Goal: Information Seeking & Learning: Learn about a topic

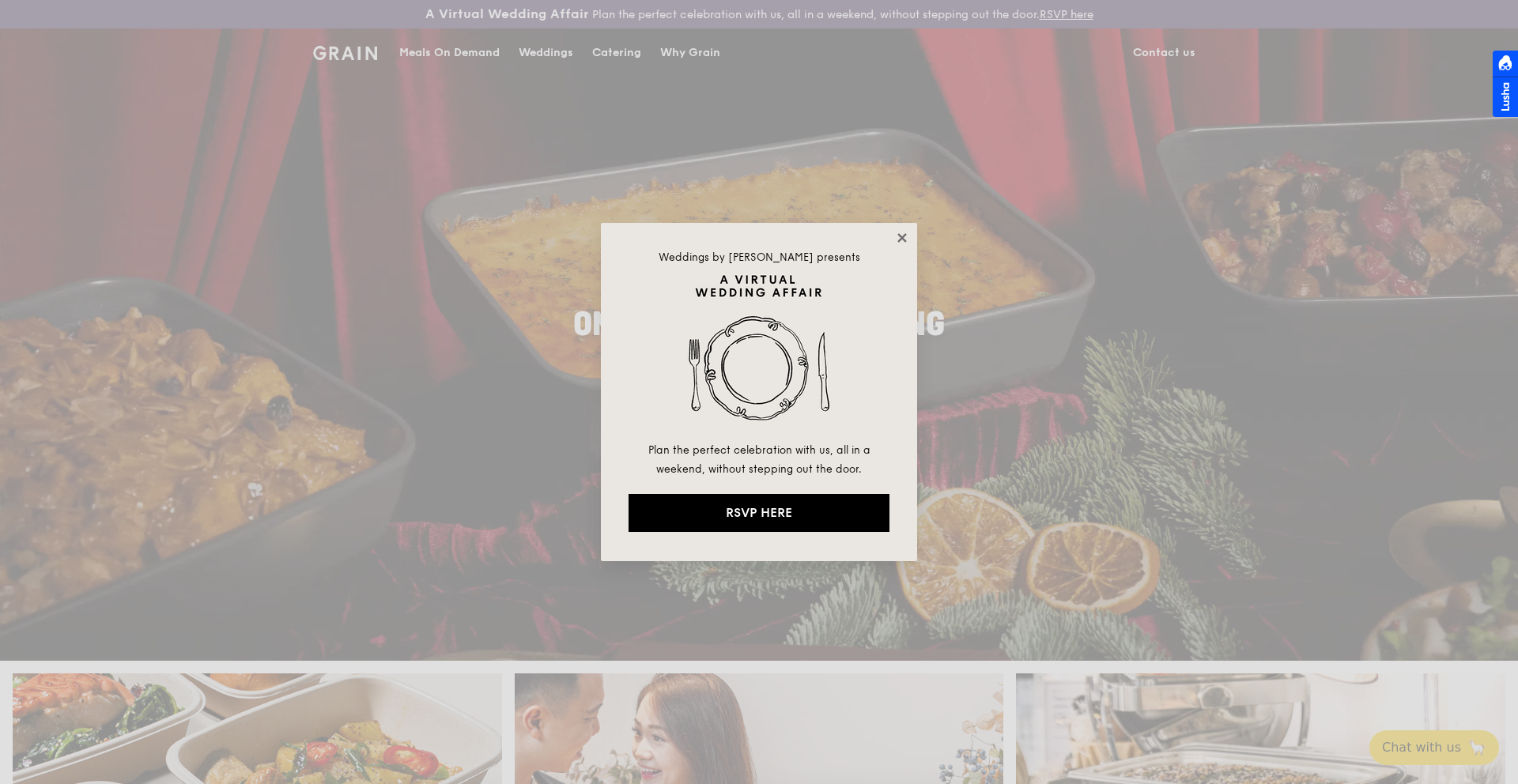
click at [899, 235] on icon at bounding box center [902, 238] width 9 height 9
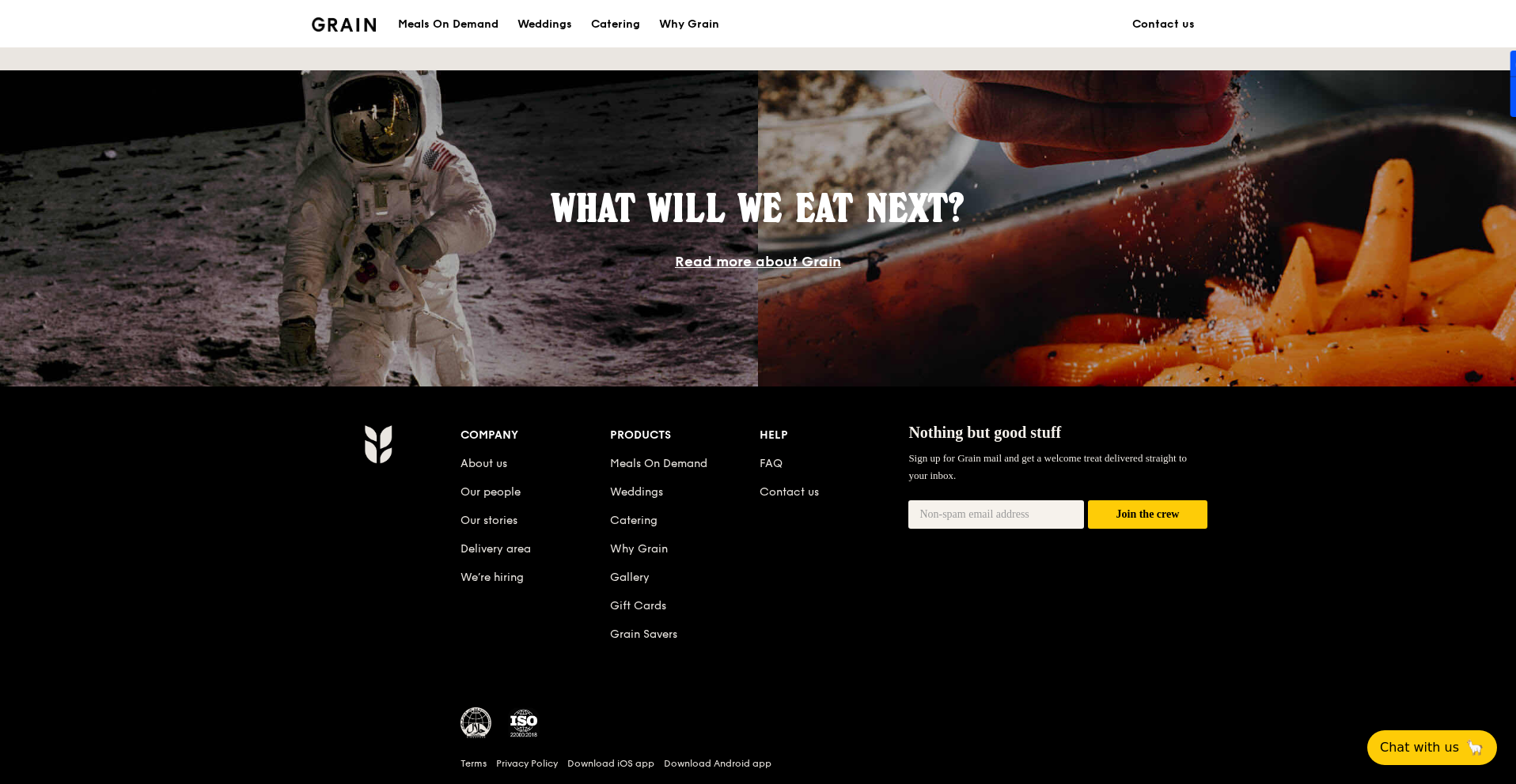
scroll to position [1398, 0]
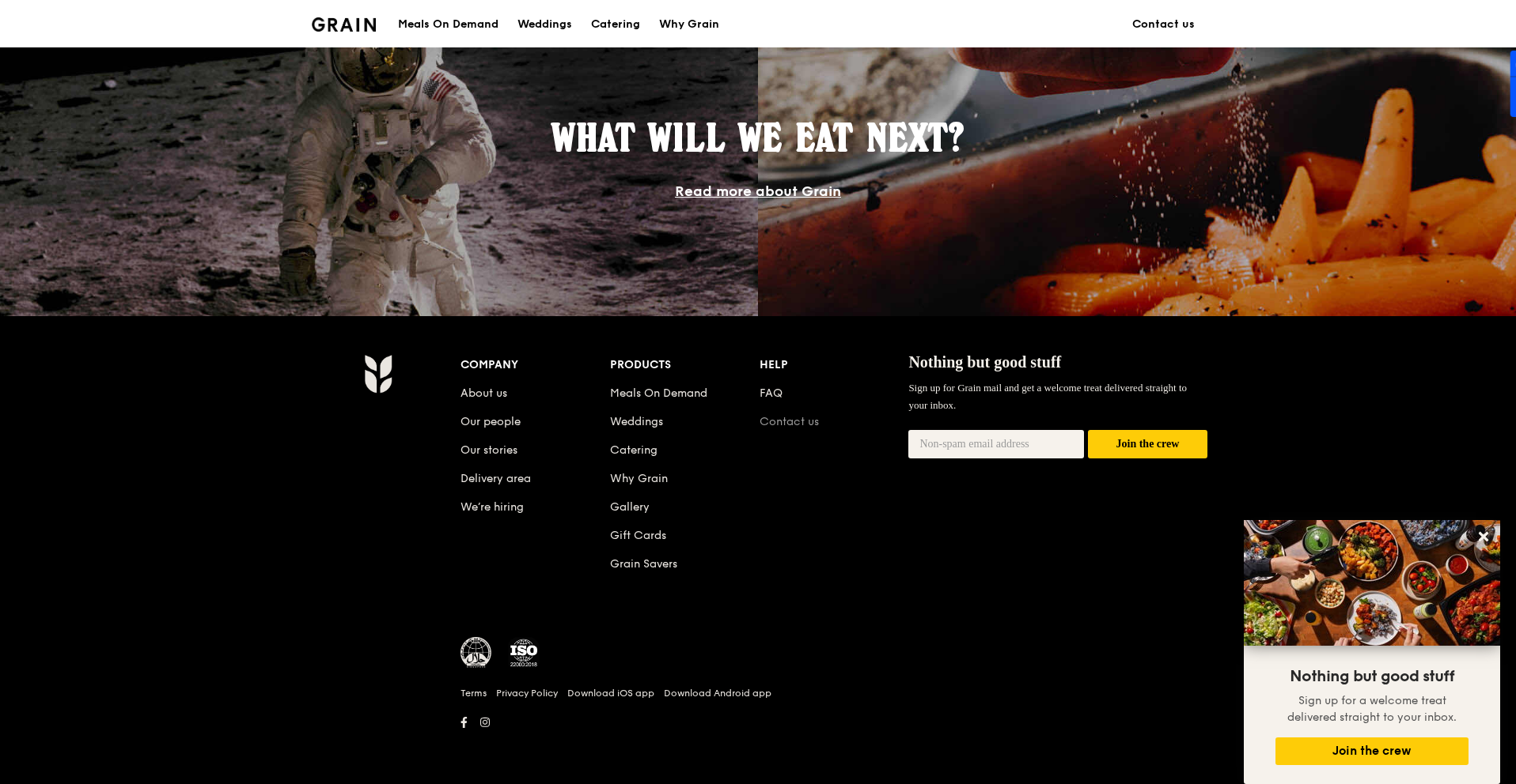
click at [774, 419] on link "Contact us" at bounding box center [789, 421] width 59 height 13
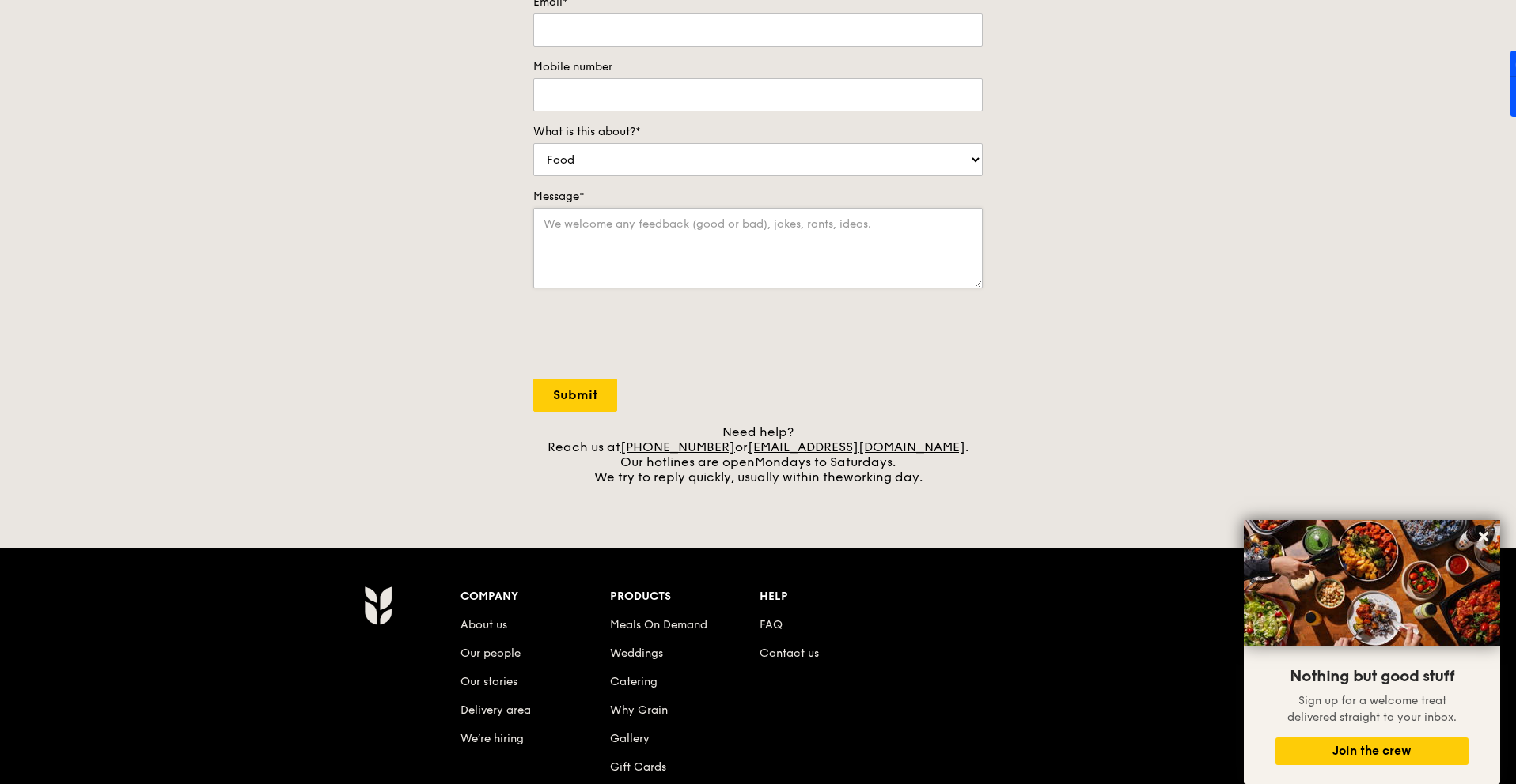
scroll to position [320, 0]
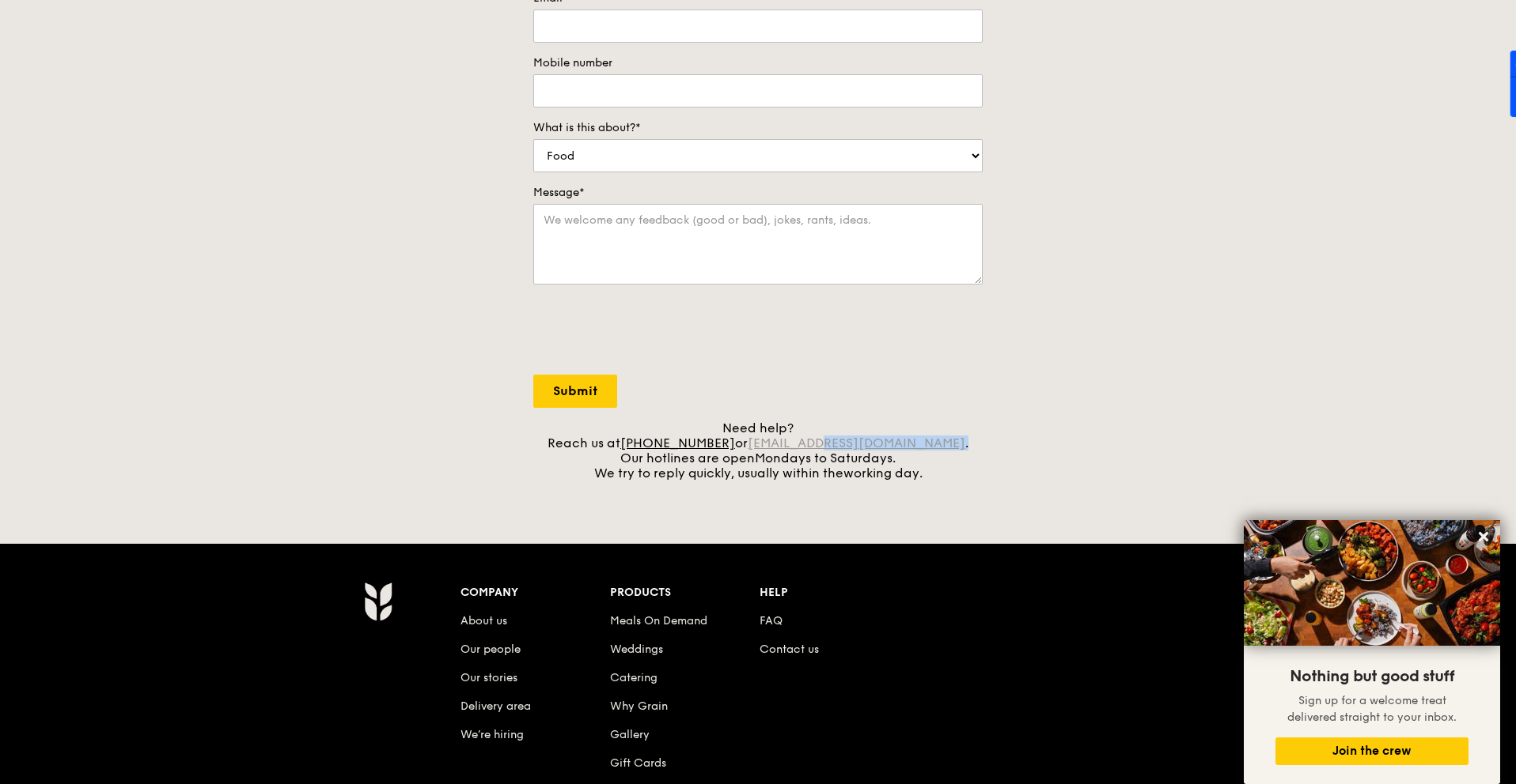
drag, startPoint x: 932, startPoint y: 446, endPoint x: 847, endPoint y: 448, distance: 85.0
click at [846, 448] on div "Need help? Reach us at [PHONE_NUMBER] or [EMAIL_ADDRESS][DOMAIN_NAME] . Our hot…" at bounding box center [758, 450] width 449 height 60
copy div "[DOMAIN_NAME] ."
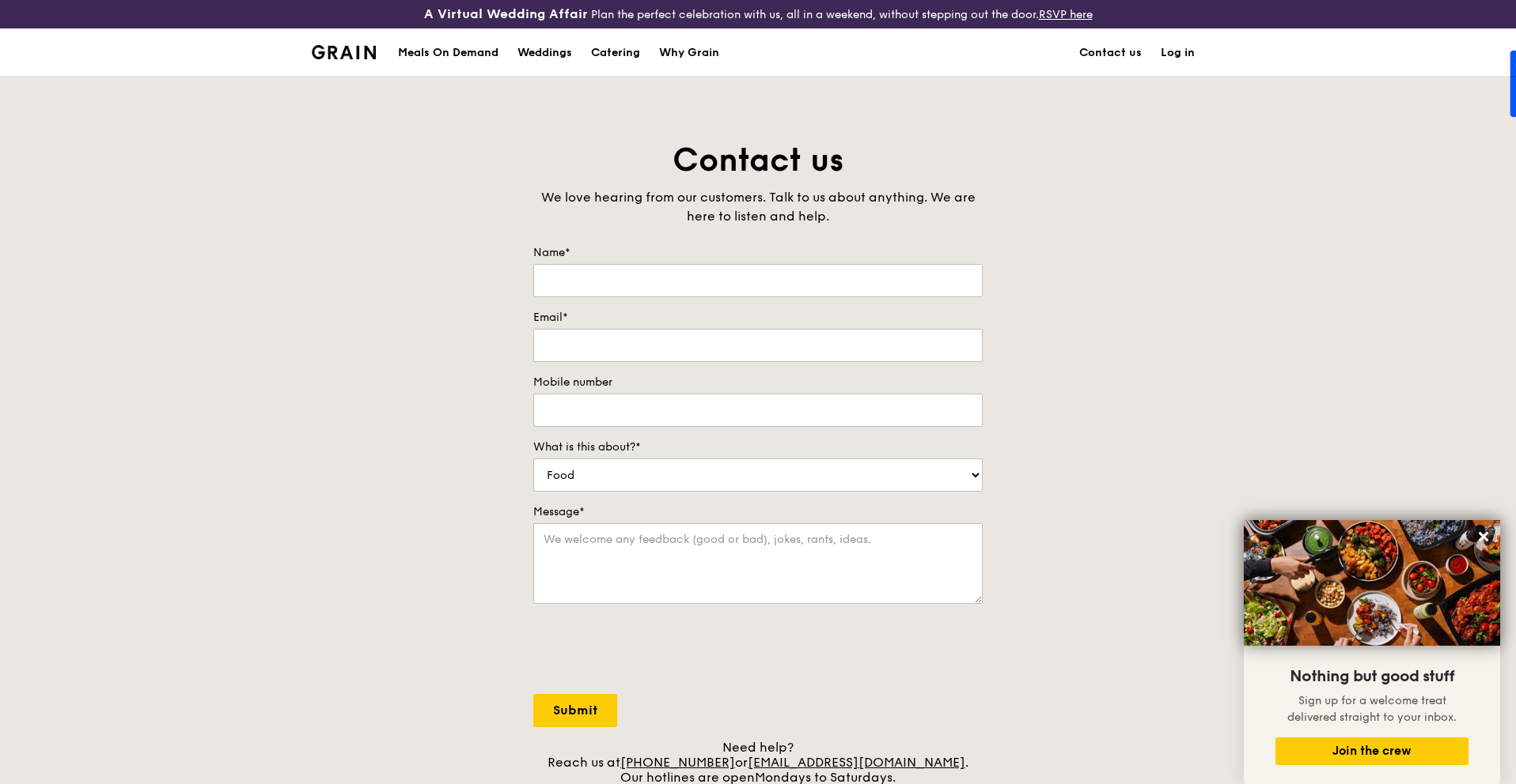
click at [459, 54] on div "Meals On Demand" at bounding box center [448, 53] width 100 height 47
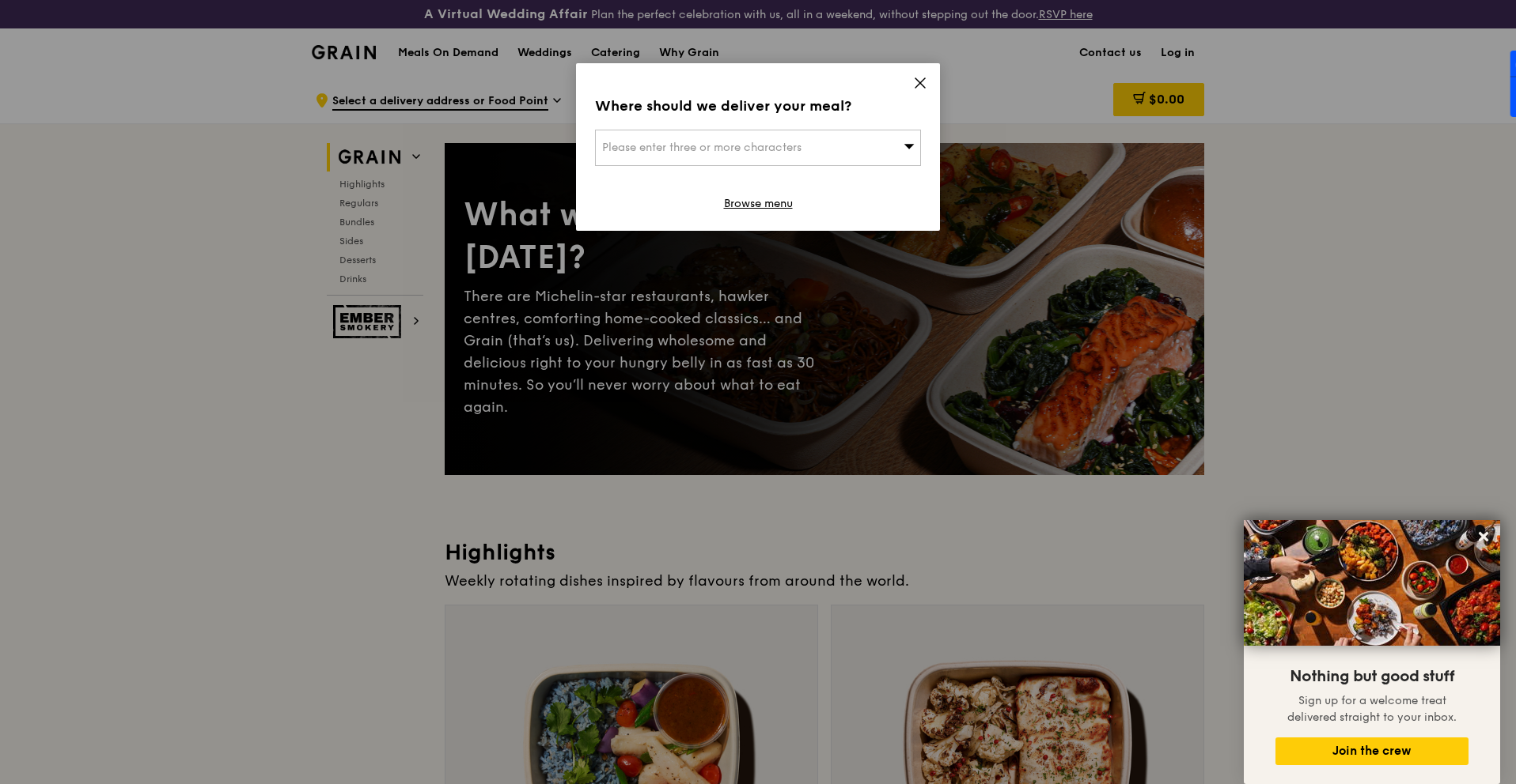
click at [835, 154] on div "Please enter three or more characters" at bounding box center [758, 147] width 326 height 37
click at [916, 79] on icon at bounding box center [920, 83] width 10 height 10
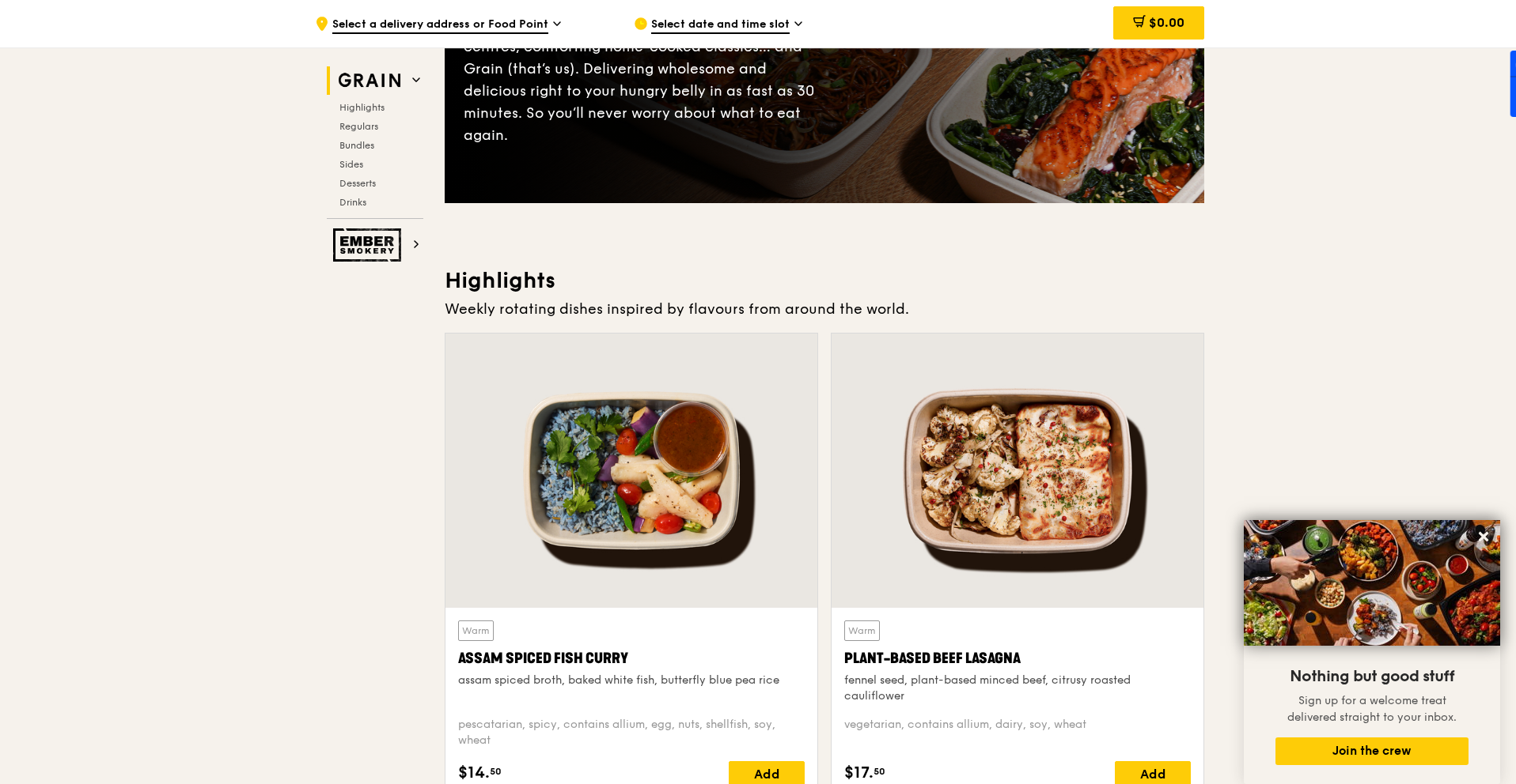
scroll to position [271, 0]
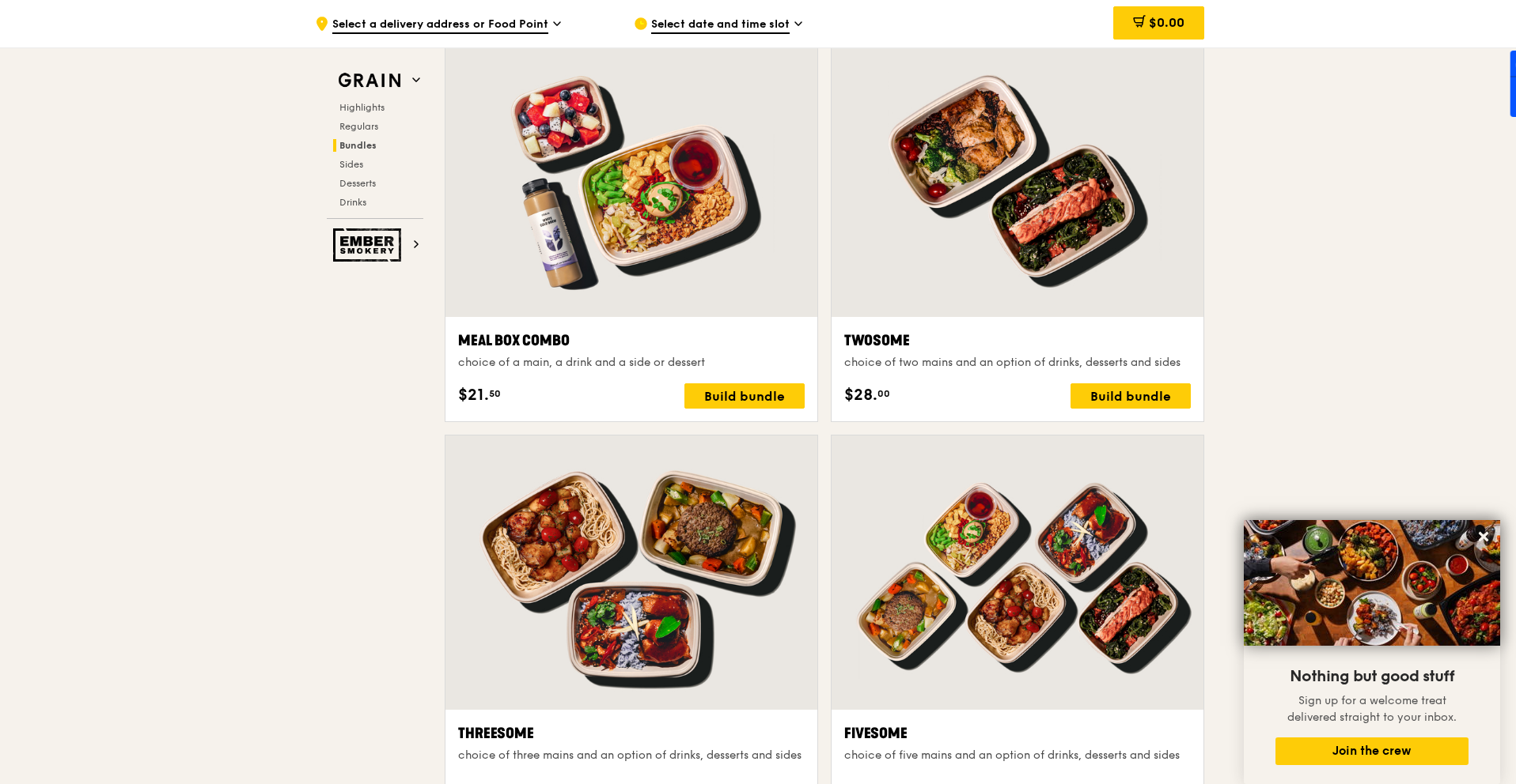
scroll to position [2413, 0]
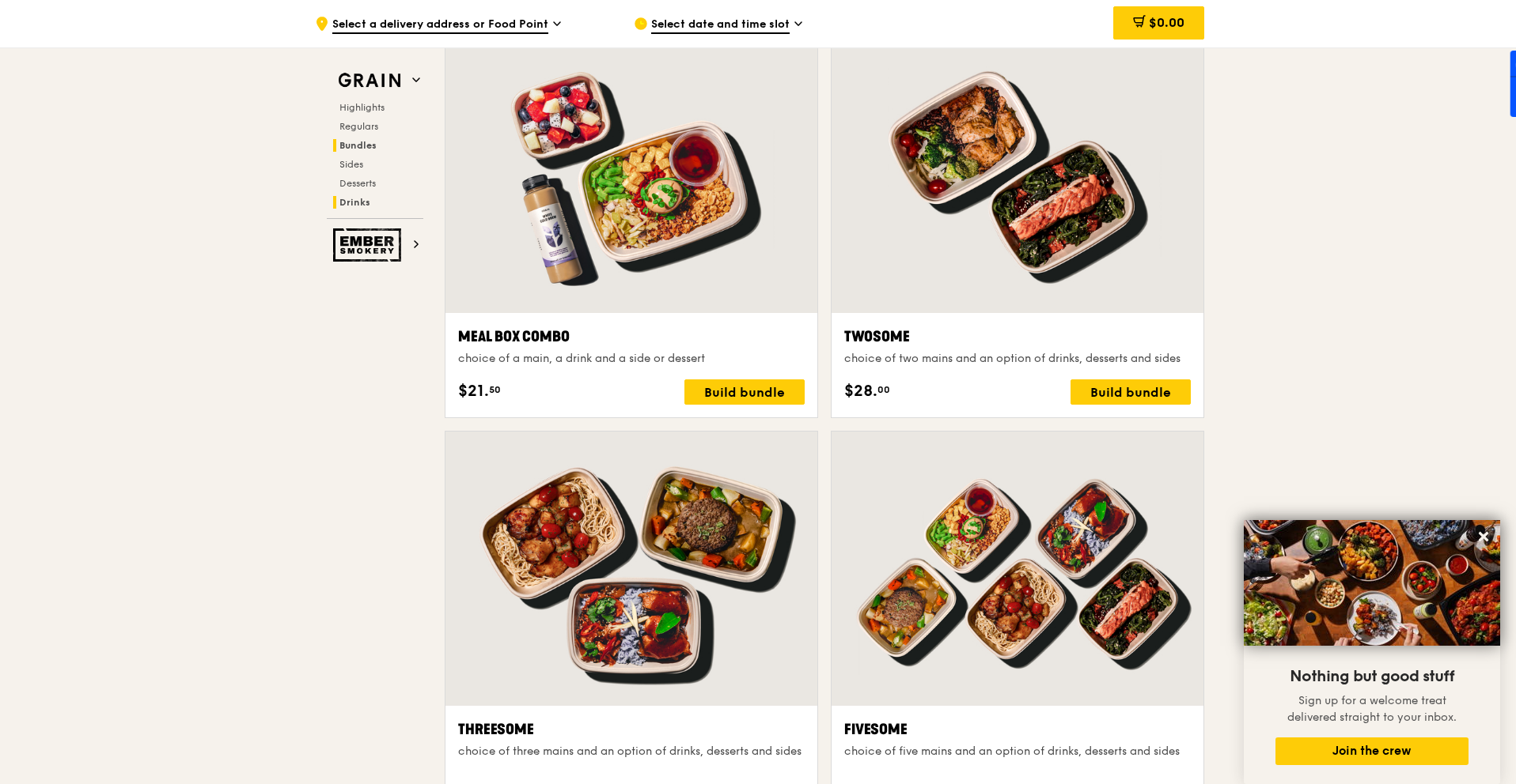
click at [356, 204] on span "Drinks" at bounding box center [355, 202] width 31 height 11
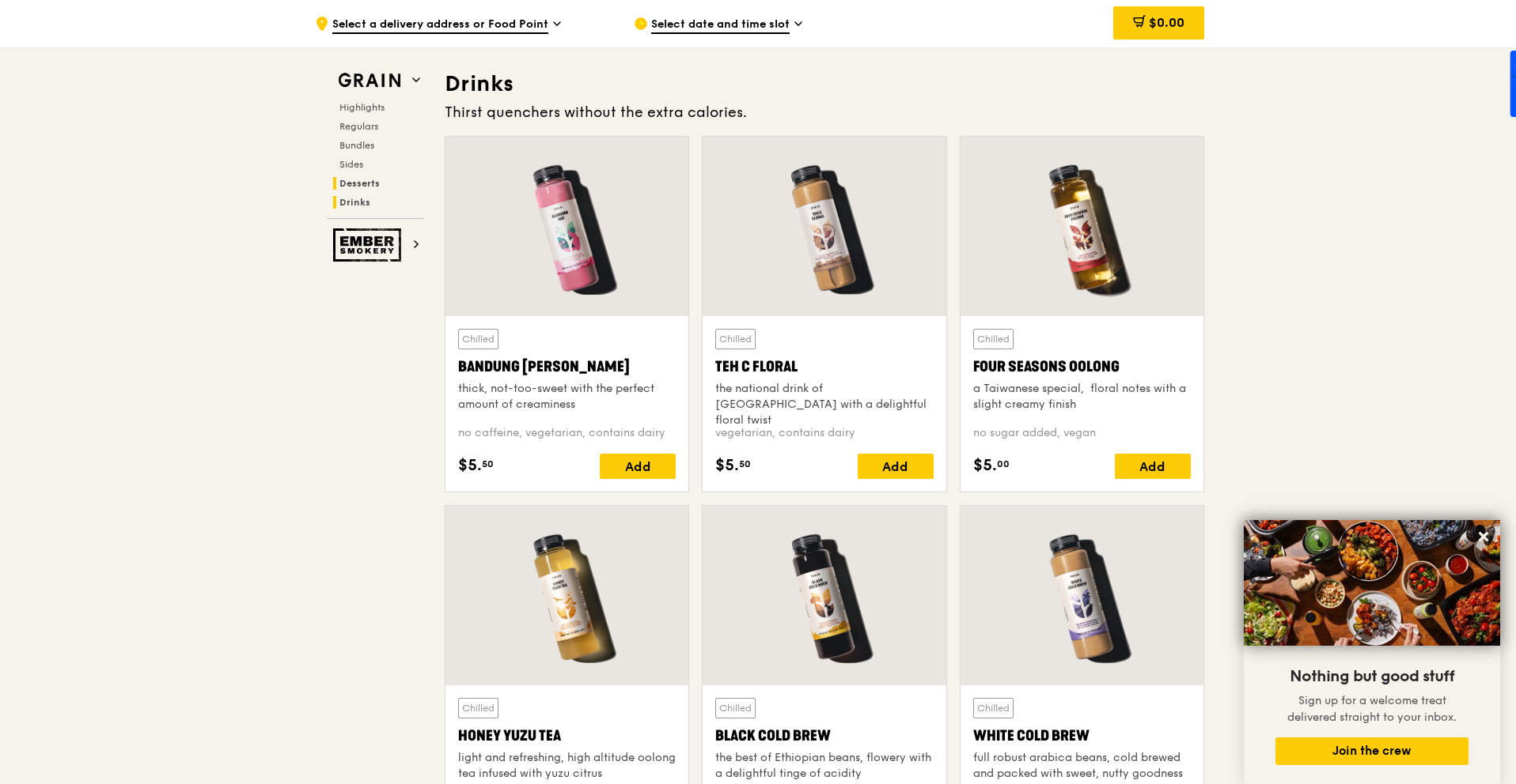
scroll to position [5515, 0]
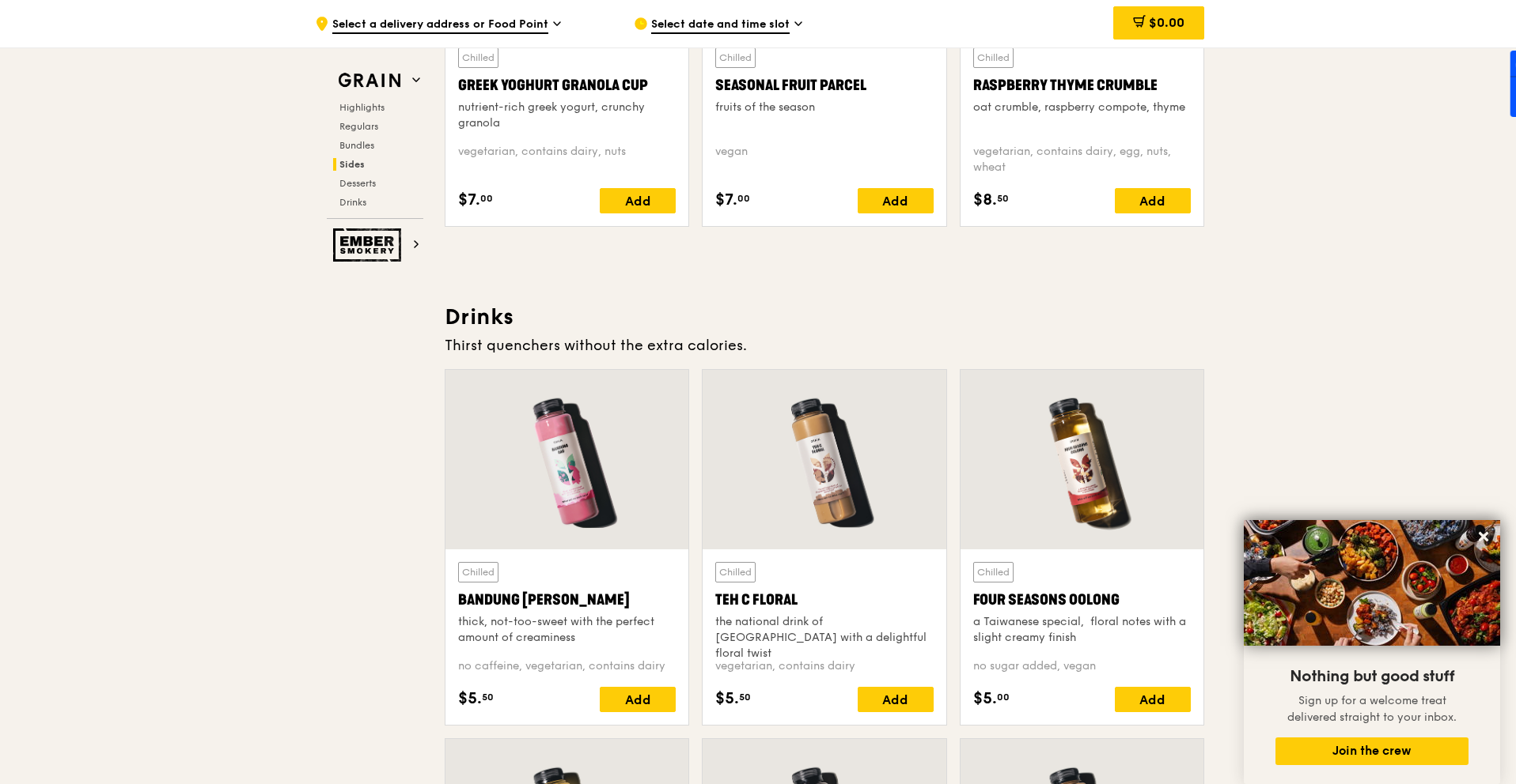
scroll to position [6515, 0]
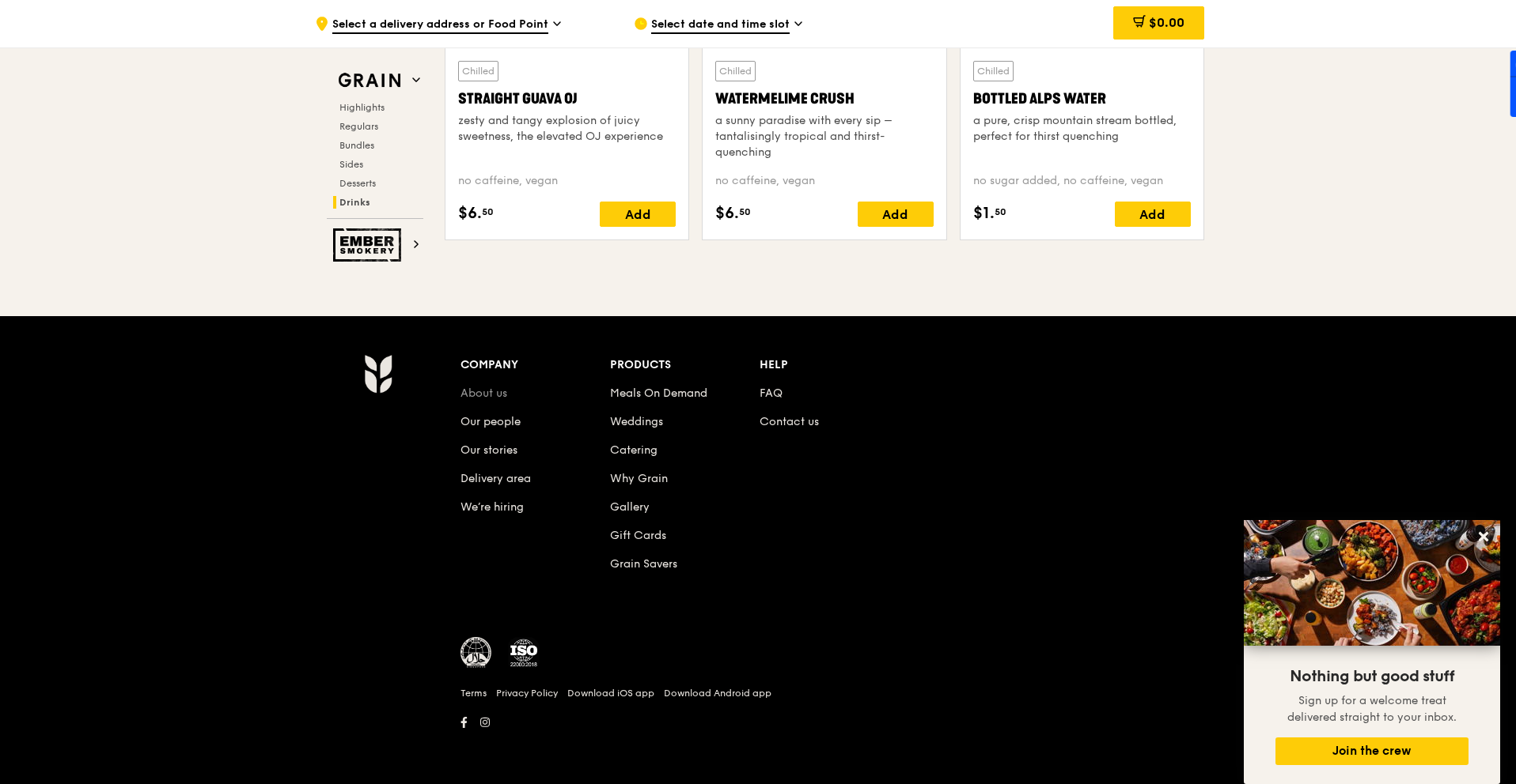
click at [492, 397] on link "About us" at bounding box center [483, 393] width 46 height 13
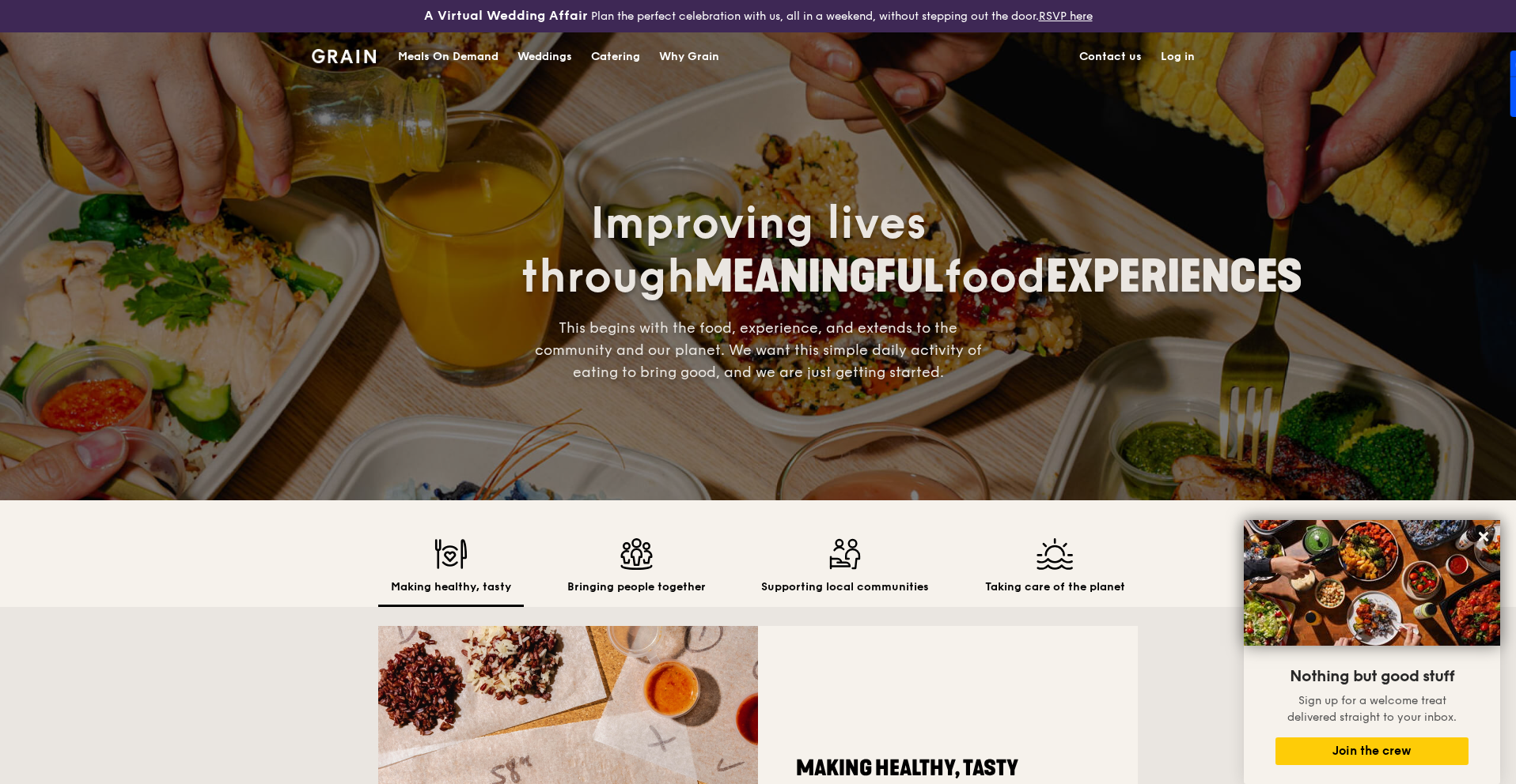
click at [272, 590] on div "Making healthy, tasty Bringing people together Supporting local communities Tak…" at bounding box center [758, 763] width 1516 height 524
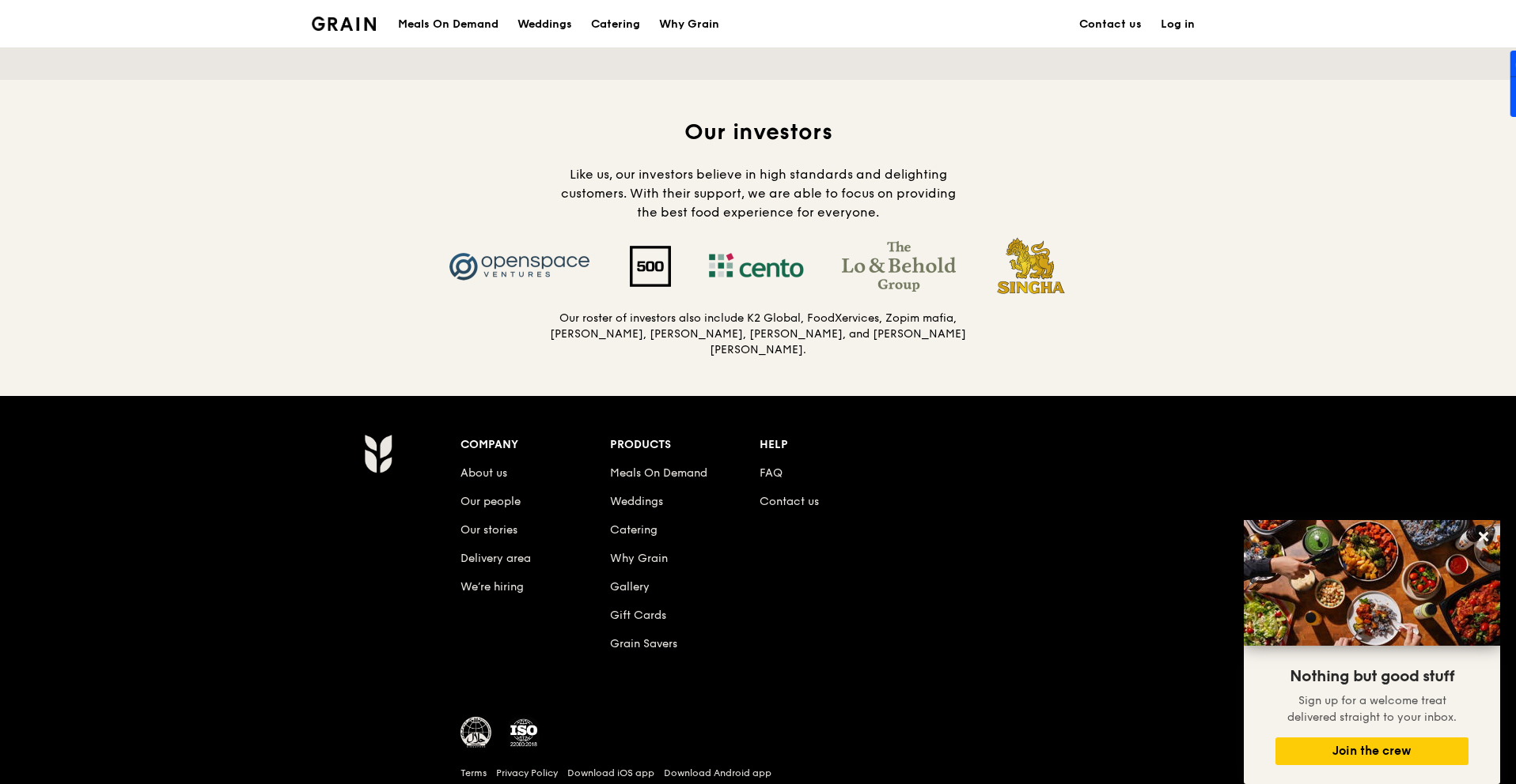
scroll to position [1591, 0]
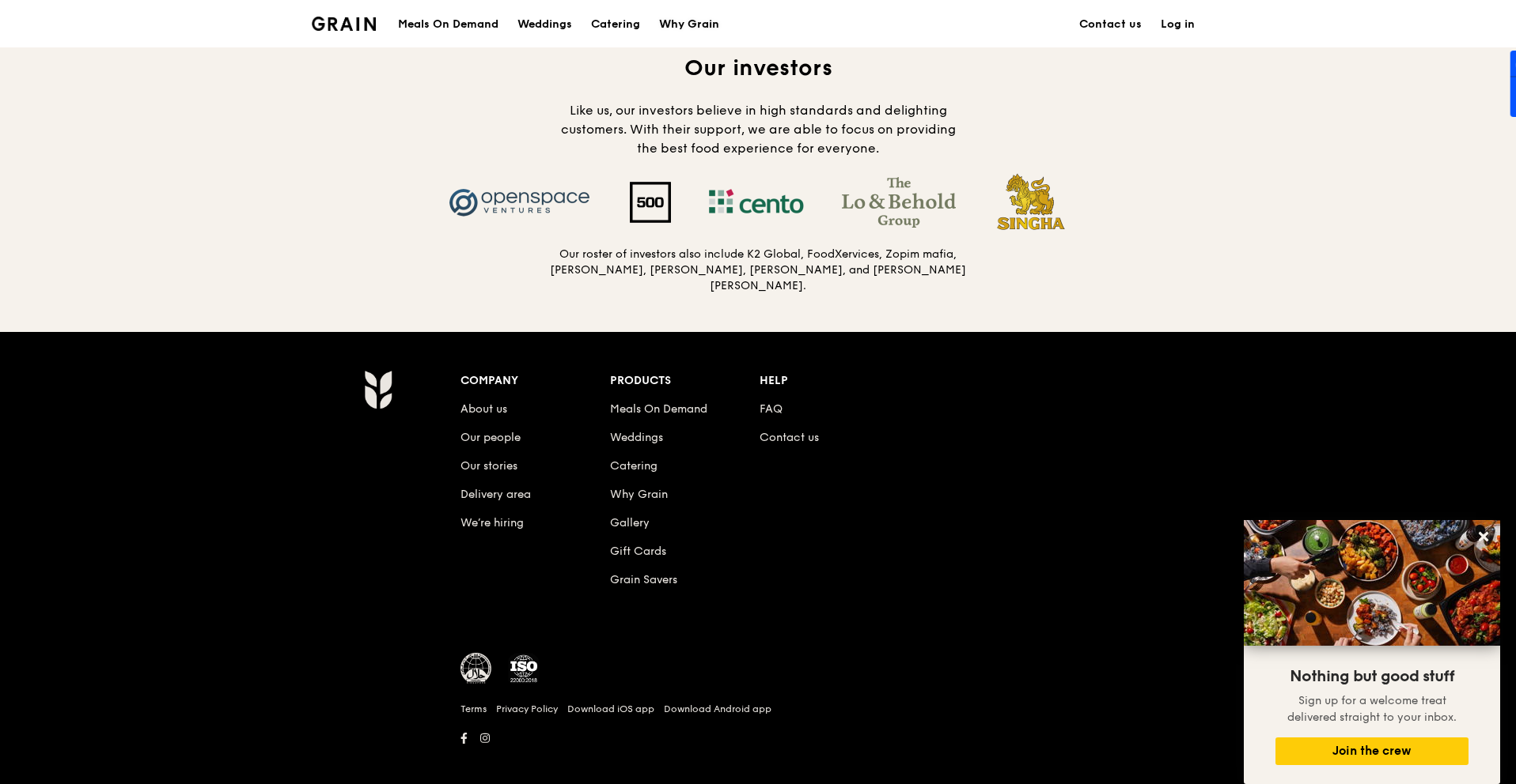
click at [681, 30] on div "Why Grain" at bounding box center [689, 24] width 60 height 47
